Goal: Transaction & Acquisition: Purchase product/service

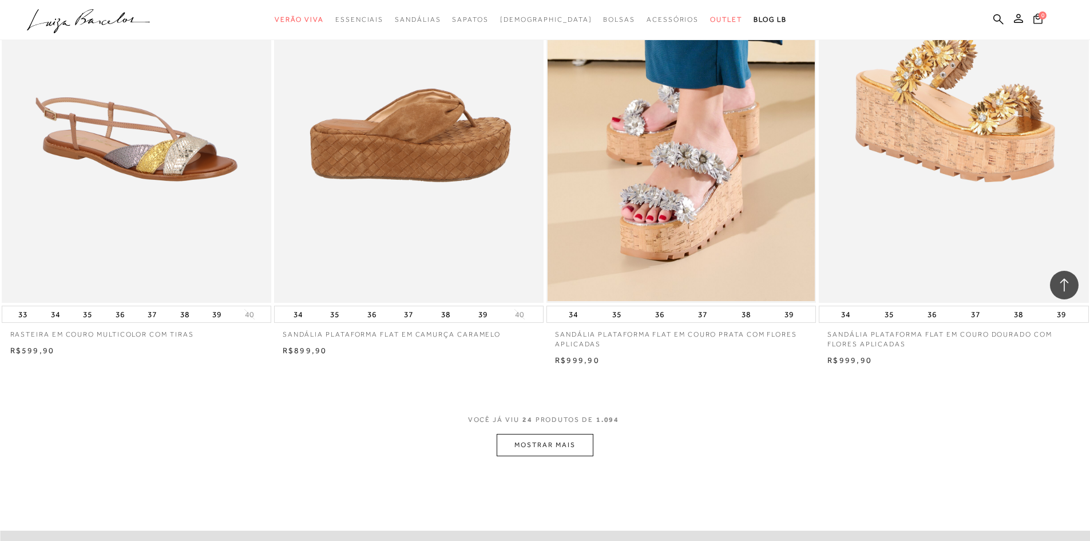
scroll to position [2576, 0]
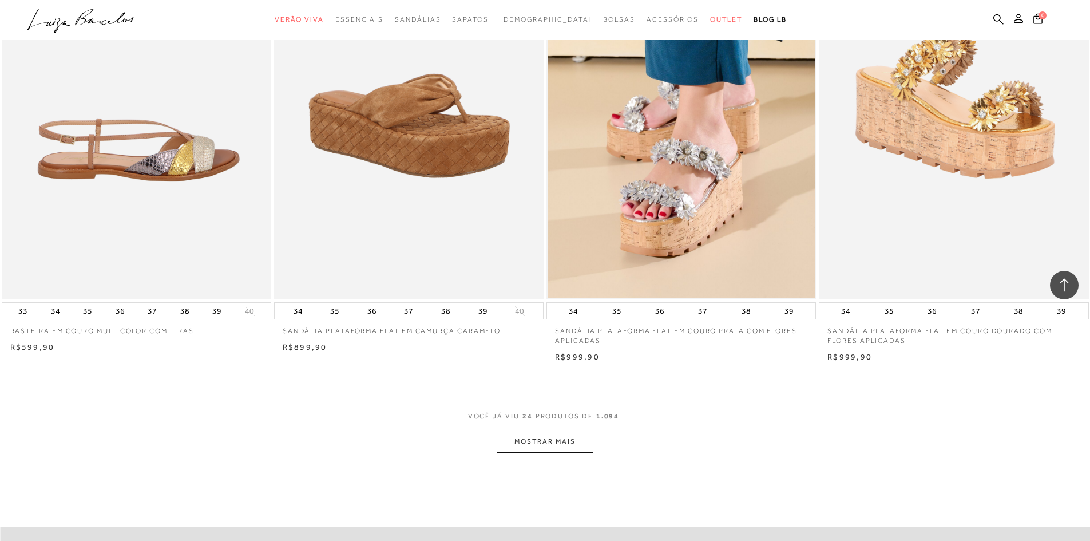
click at [84, 246] on img at bounding box center [137, 97] width 268 height 405
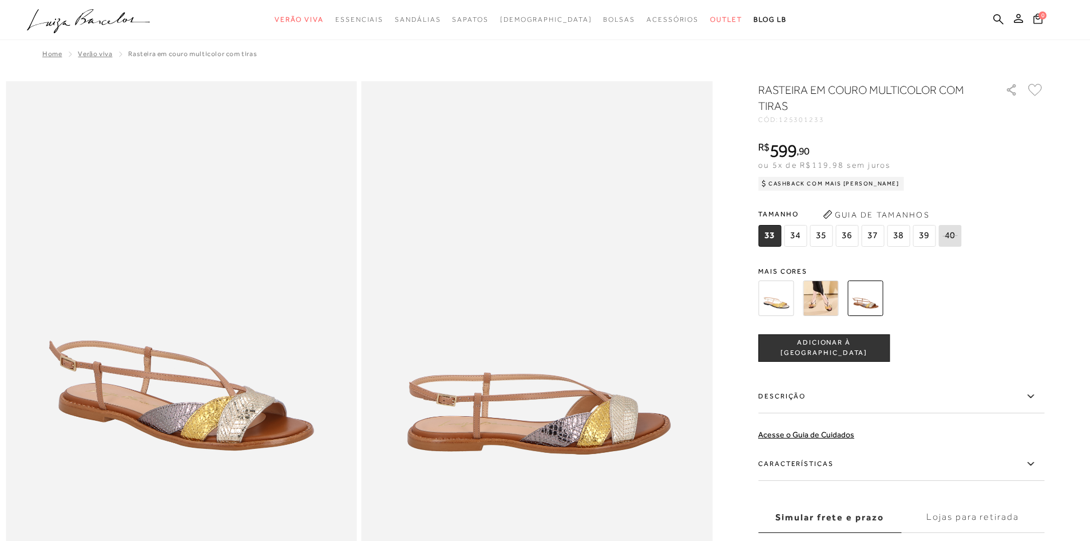
click at [838, 303] on img at bounding box center [820, 297] width 35 height 35
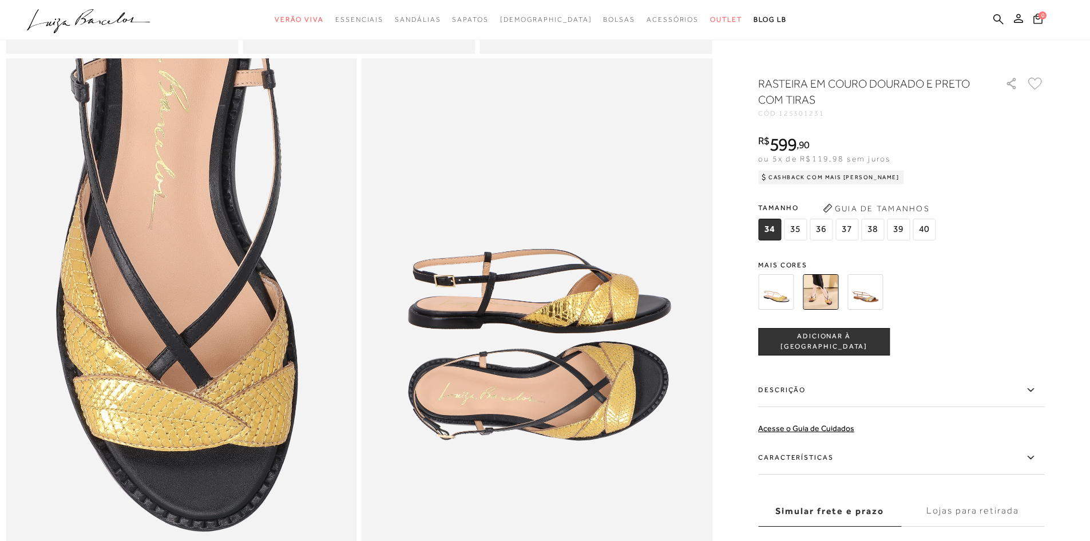
scroll to position [916, 0]
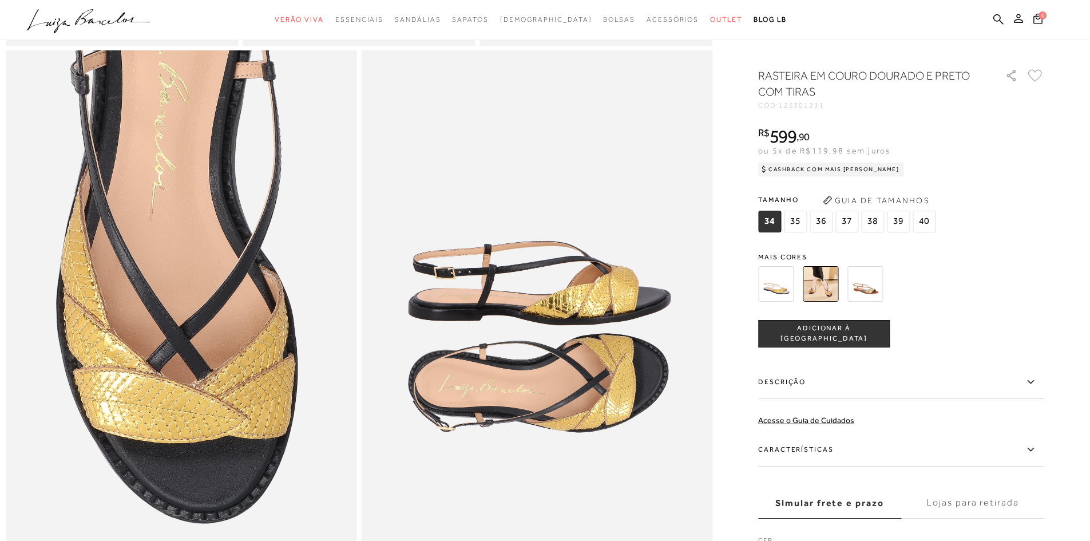
click at [859, 302] on img at bounding box center [865, 283] width 35 height 35
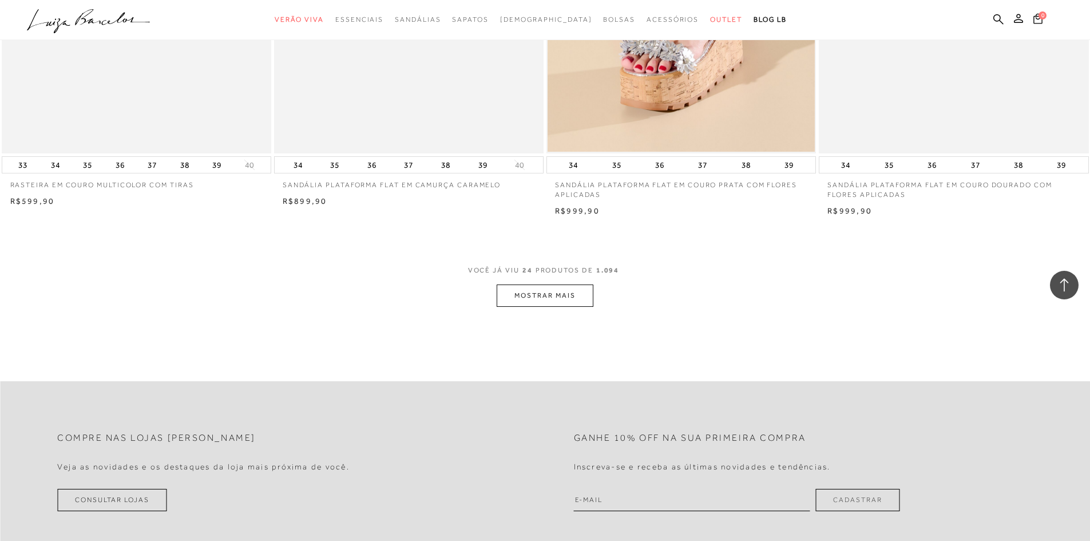
scroll to position [2748, 0]
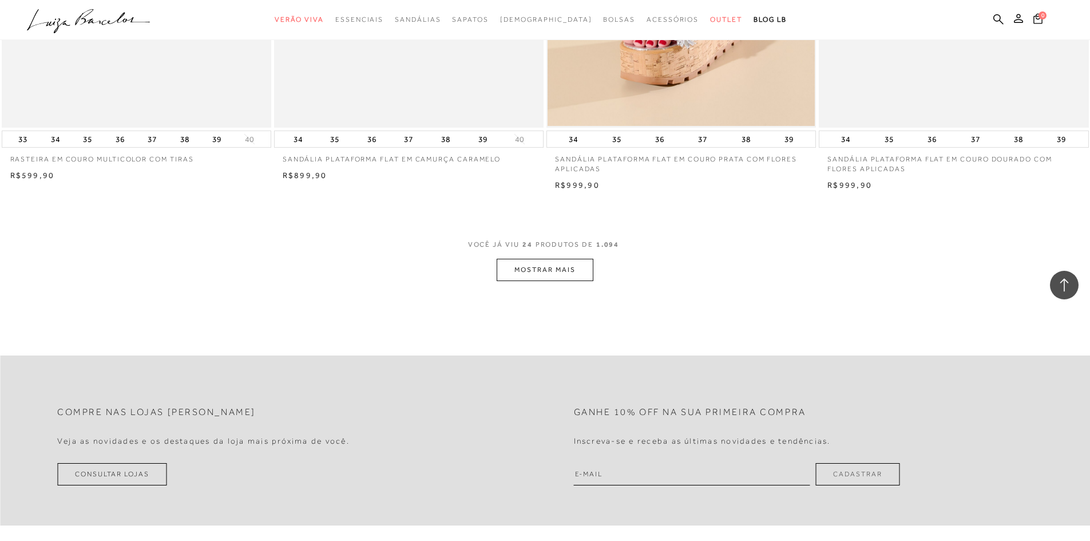
click at [555, 279] on button "MOSTRAR MAIS" at bounding box center [545, 270] width 96 height 22
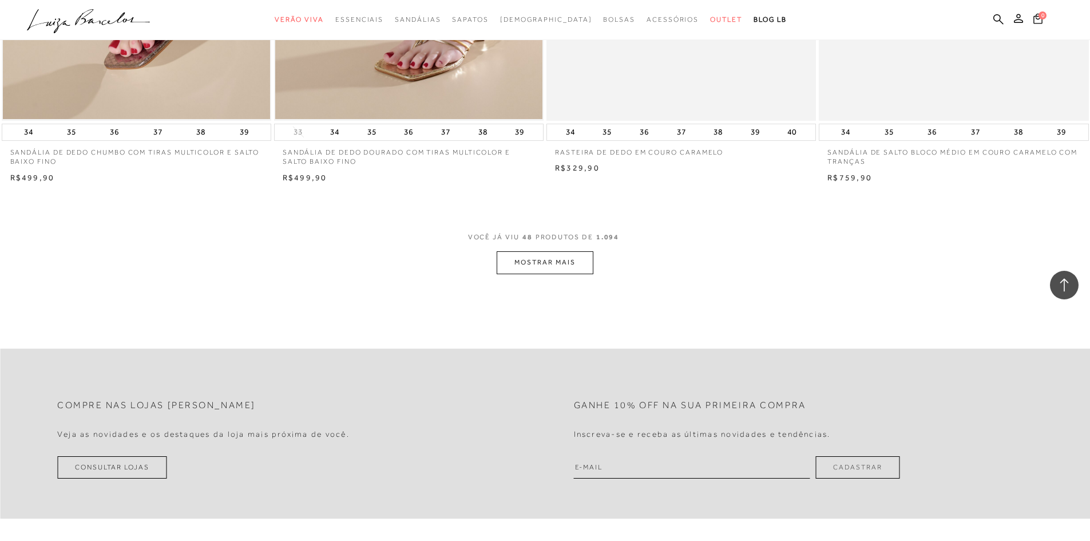
scroll to position [5782, 0]
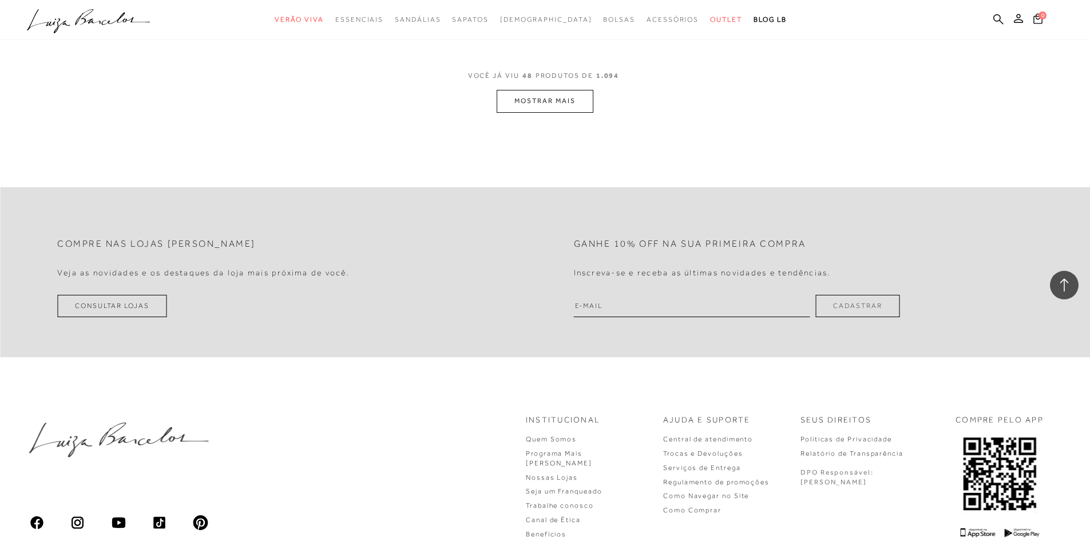
click at [543, 112] on button "MOSTRAR MAIS" at bounding box center [545, 101] width 96 height 22
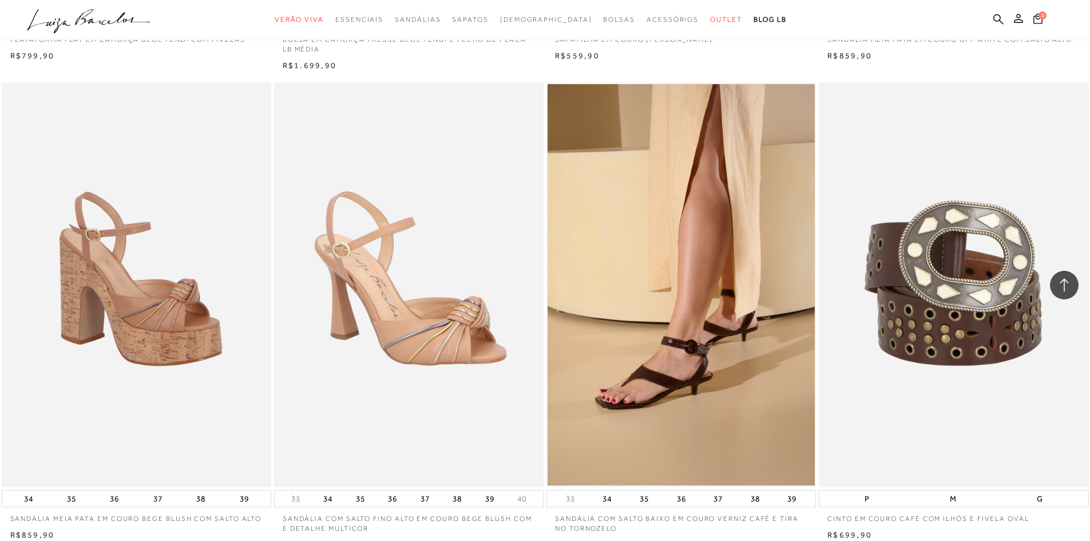
scroll to position [8472, 0]
